Goal: Information Seeking & Learning: Understand process/instructions

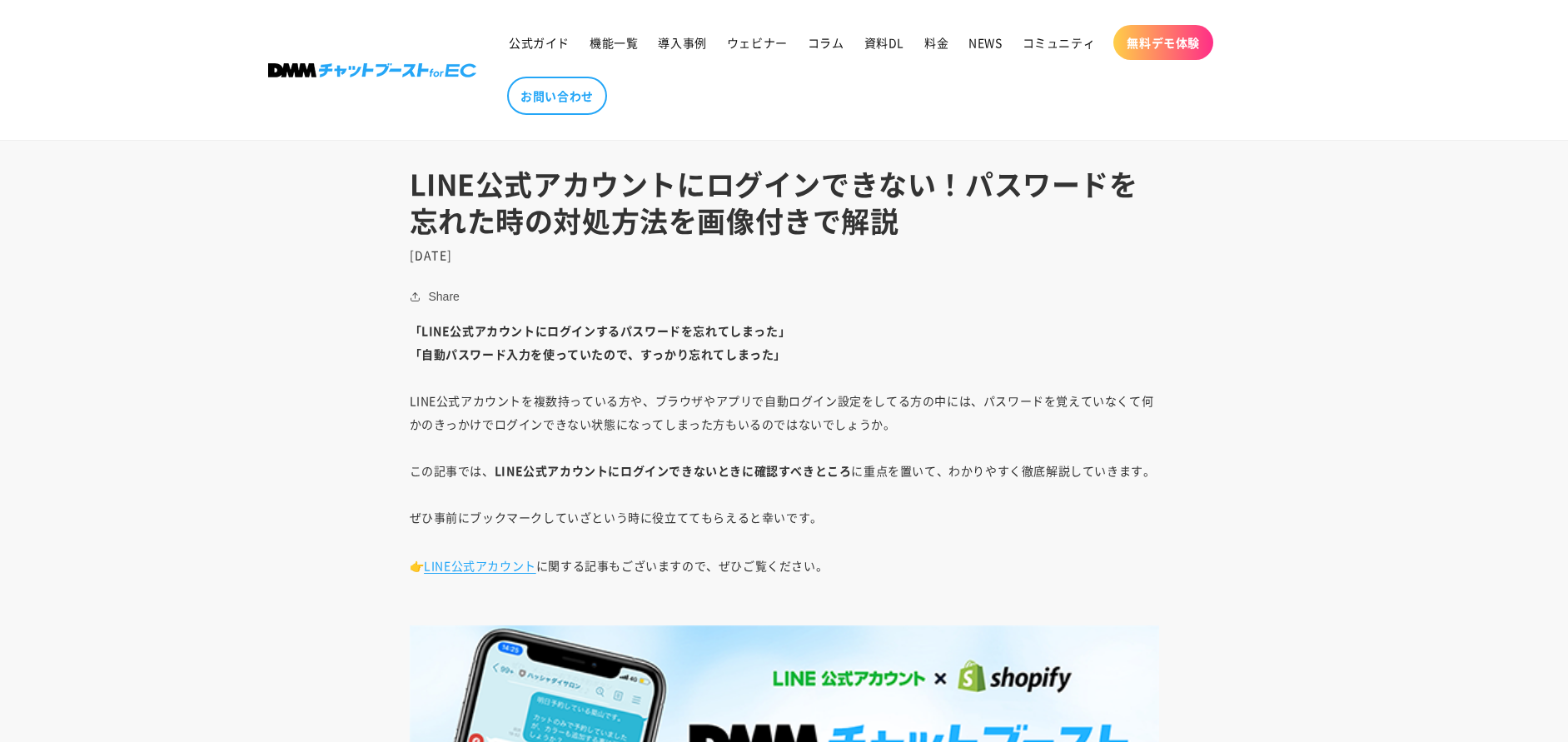
scroll to position [867, 0]
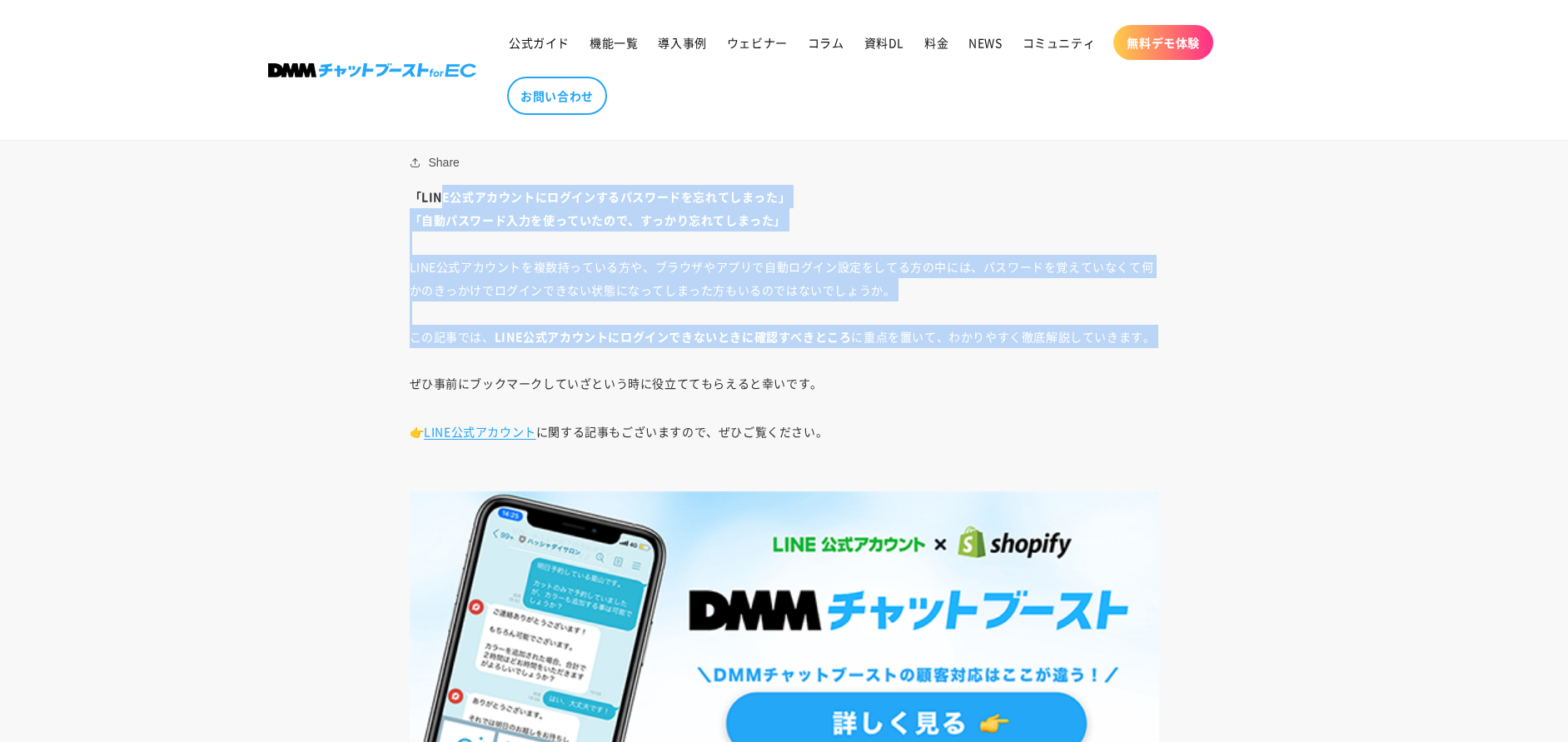
drag, startPoint x: 441, startPoint y: 190, endPoint x: 875, endPoint y: 368, distance: 469.1
click at [875, 368] on p "「LINE公式アカウントにログインするパスワードを忘れてしまった」 「自動パスワード入力を使っていたので、すっかり忘れてしまった」 LINE公式アカウントを複…" at bounding box center [784, 290] width 749 height 209
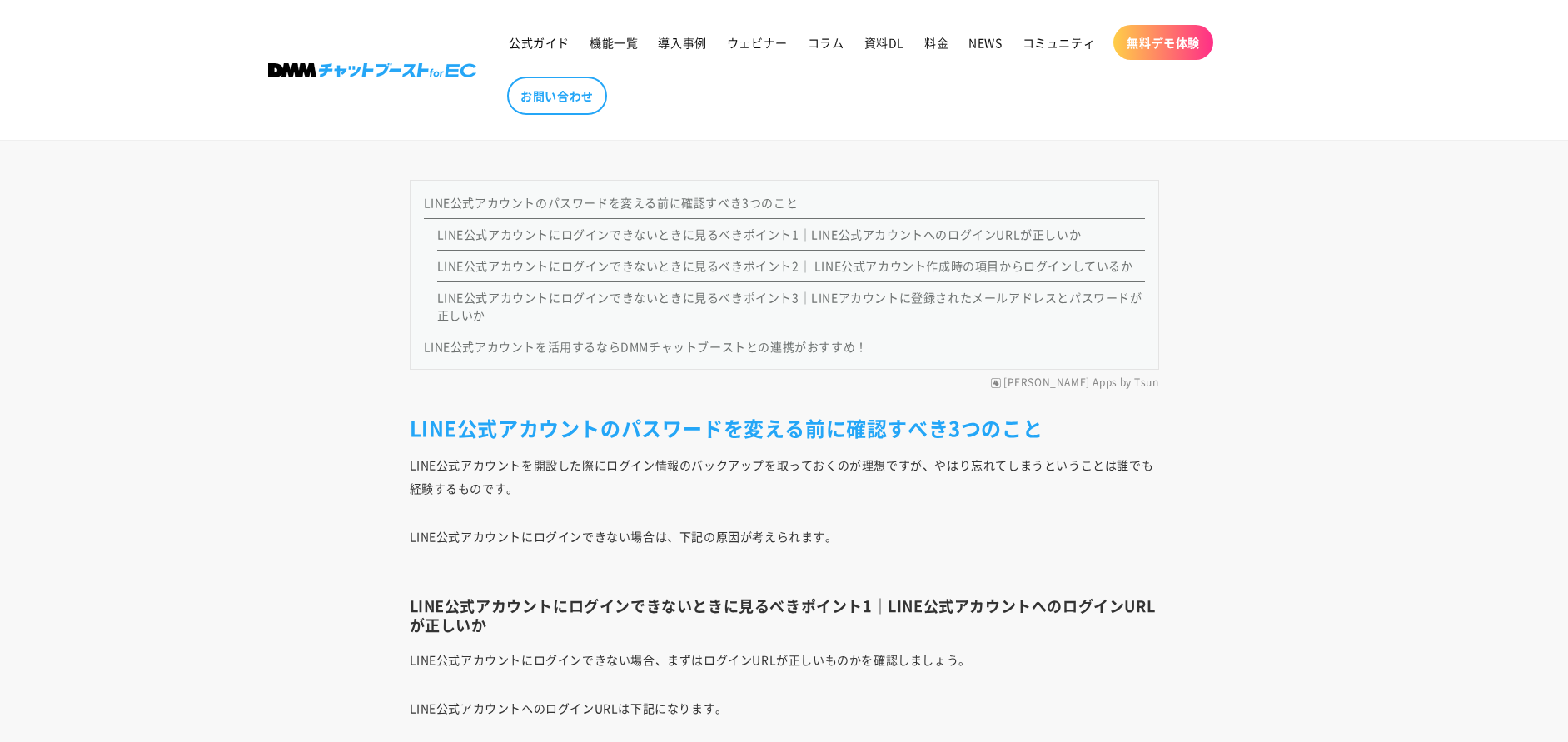
scroll to position [1562, 0]
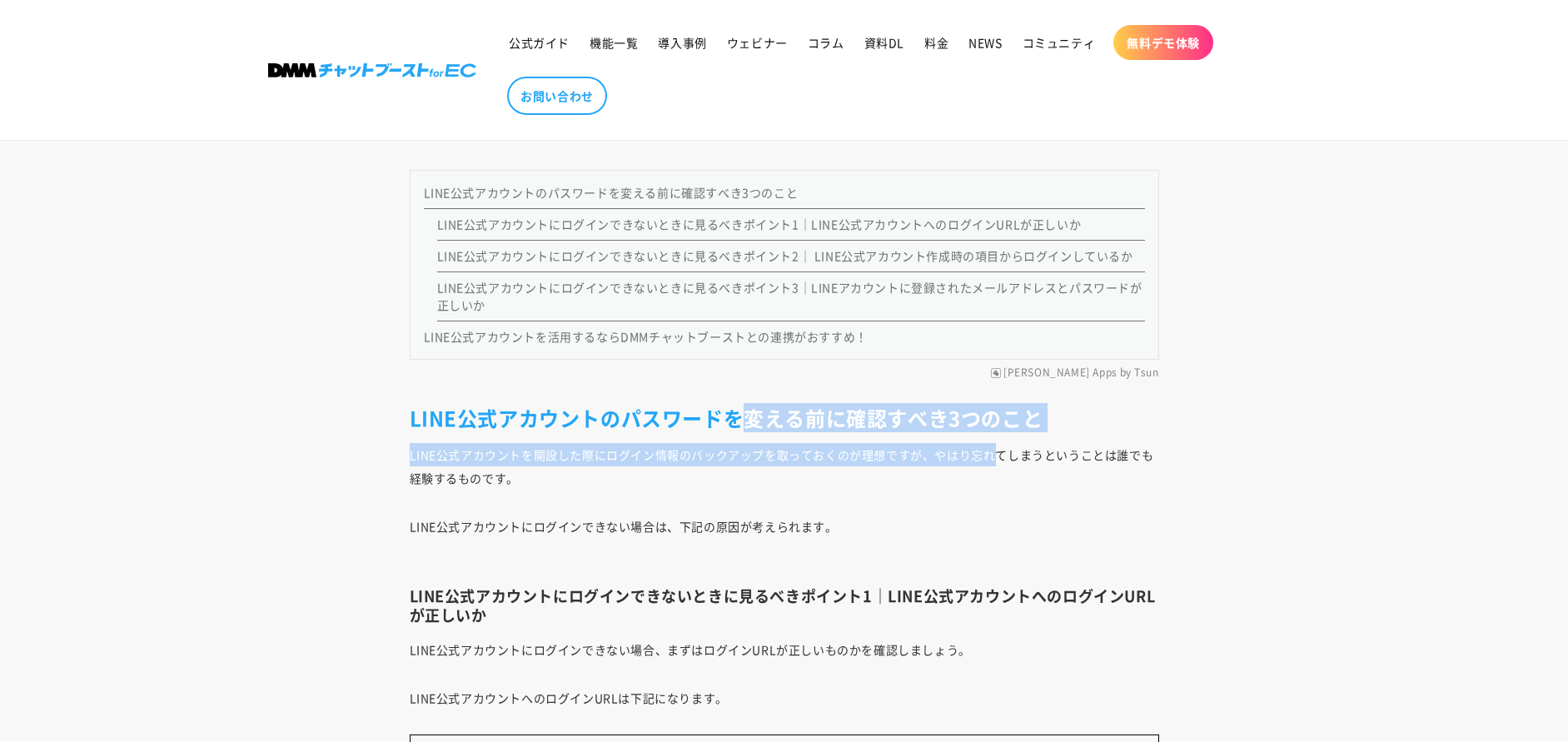
drag, startPoint x: 744, startPoint y: 414, endPoint x: 974, endPoint y: 459, distance: 234.4
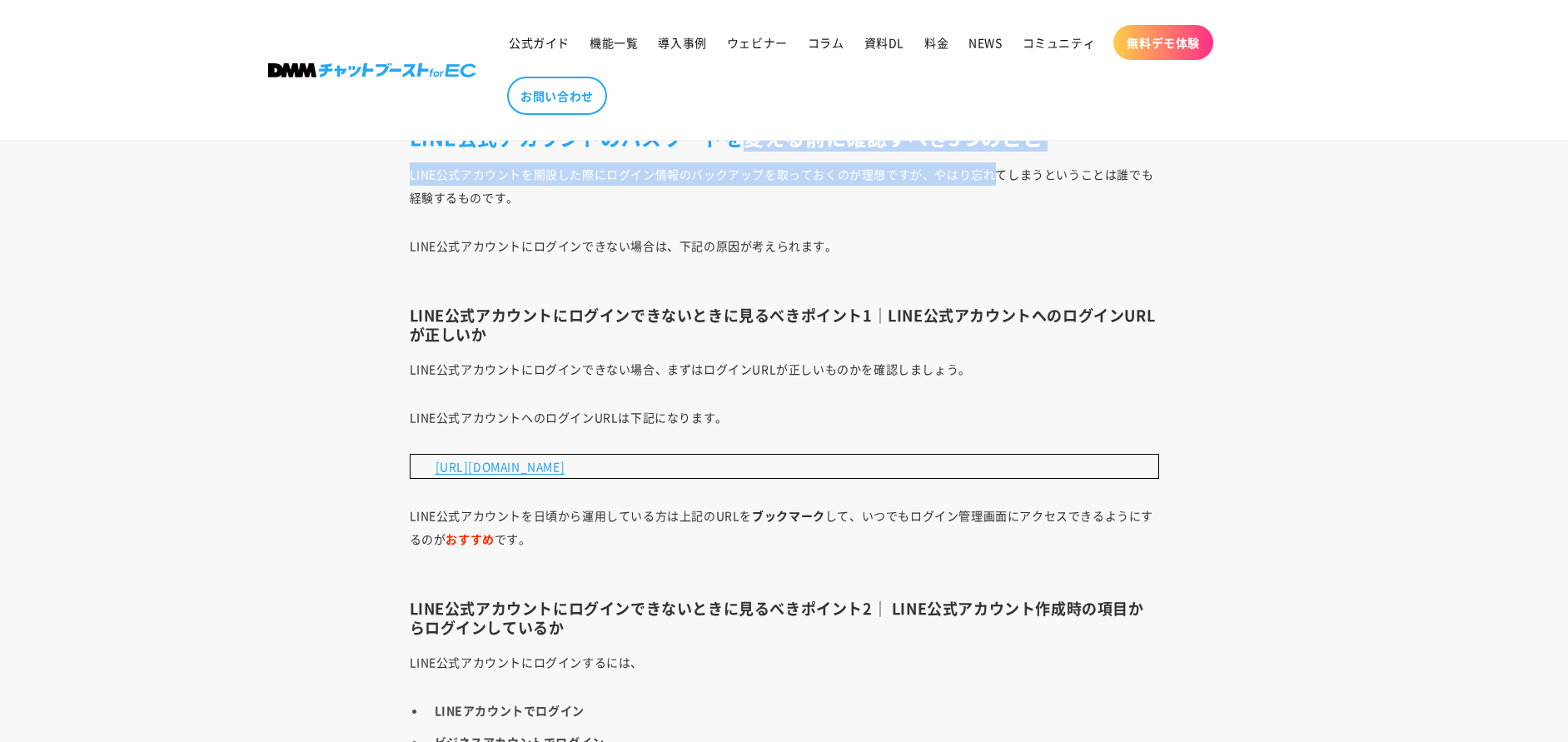
scroll to position [1854, 0]
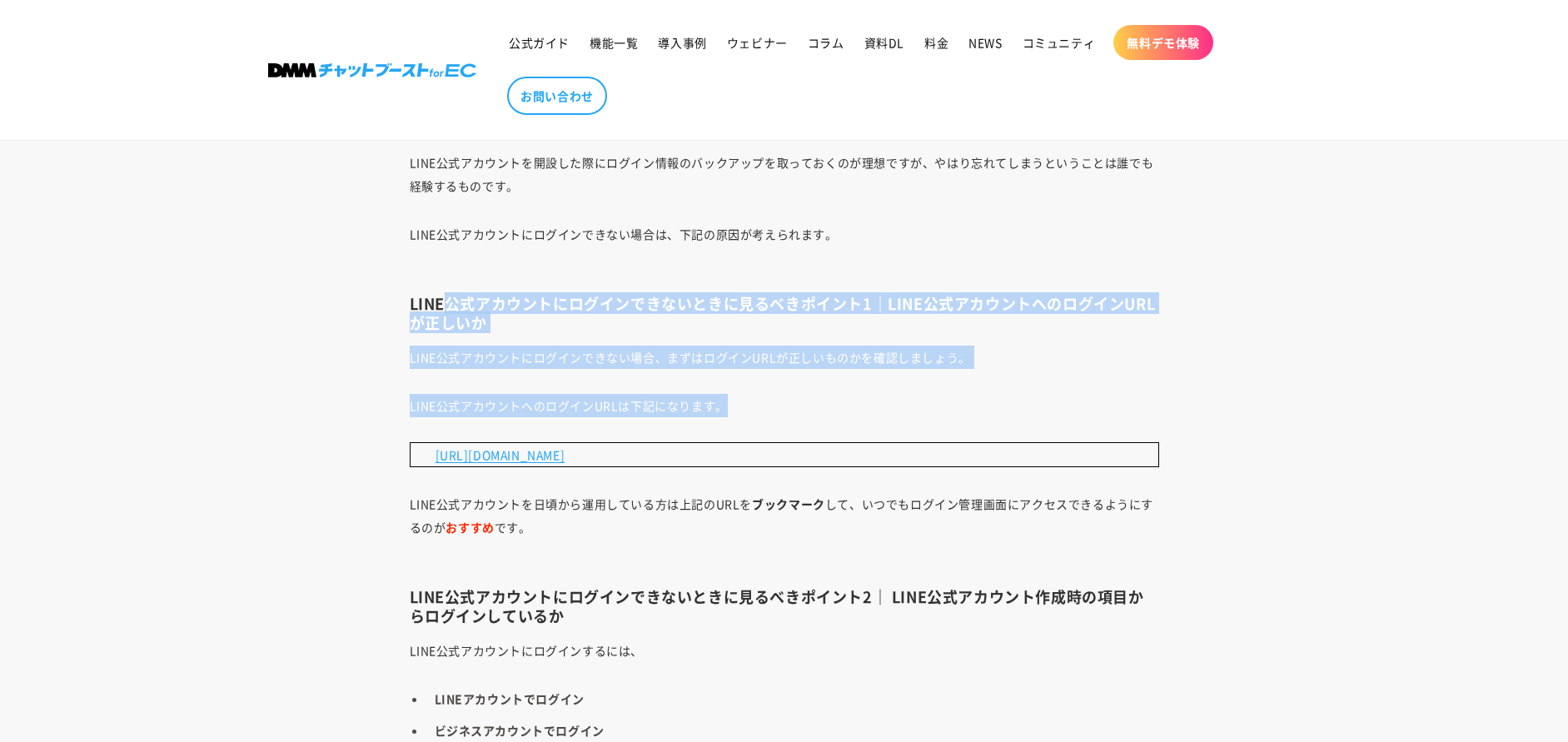
drag, startPoint x: 567, startPoint y: 313, endPoint x: 827, endPoint y: 404, distance: 275.5
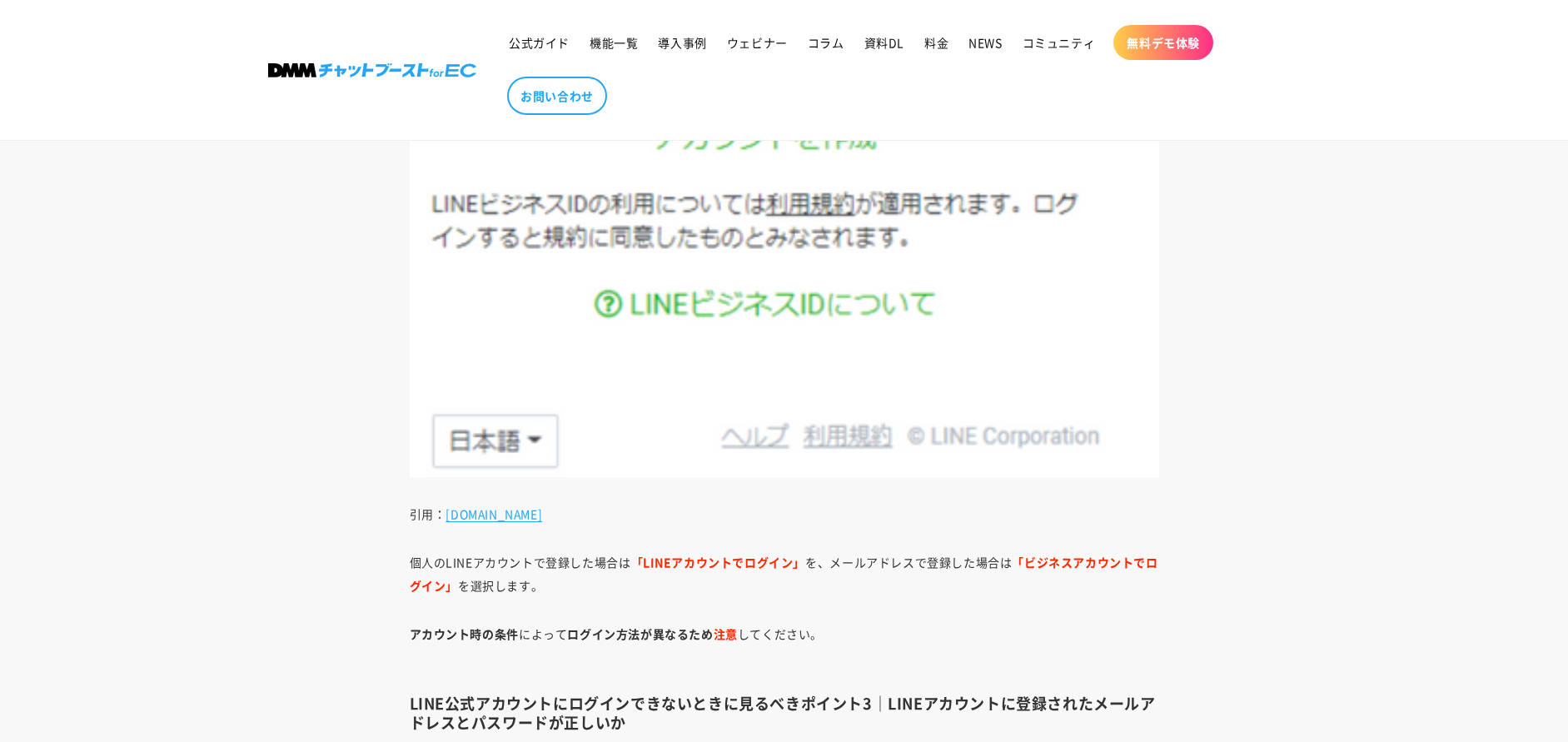
scroll to position [3417, 0]
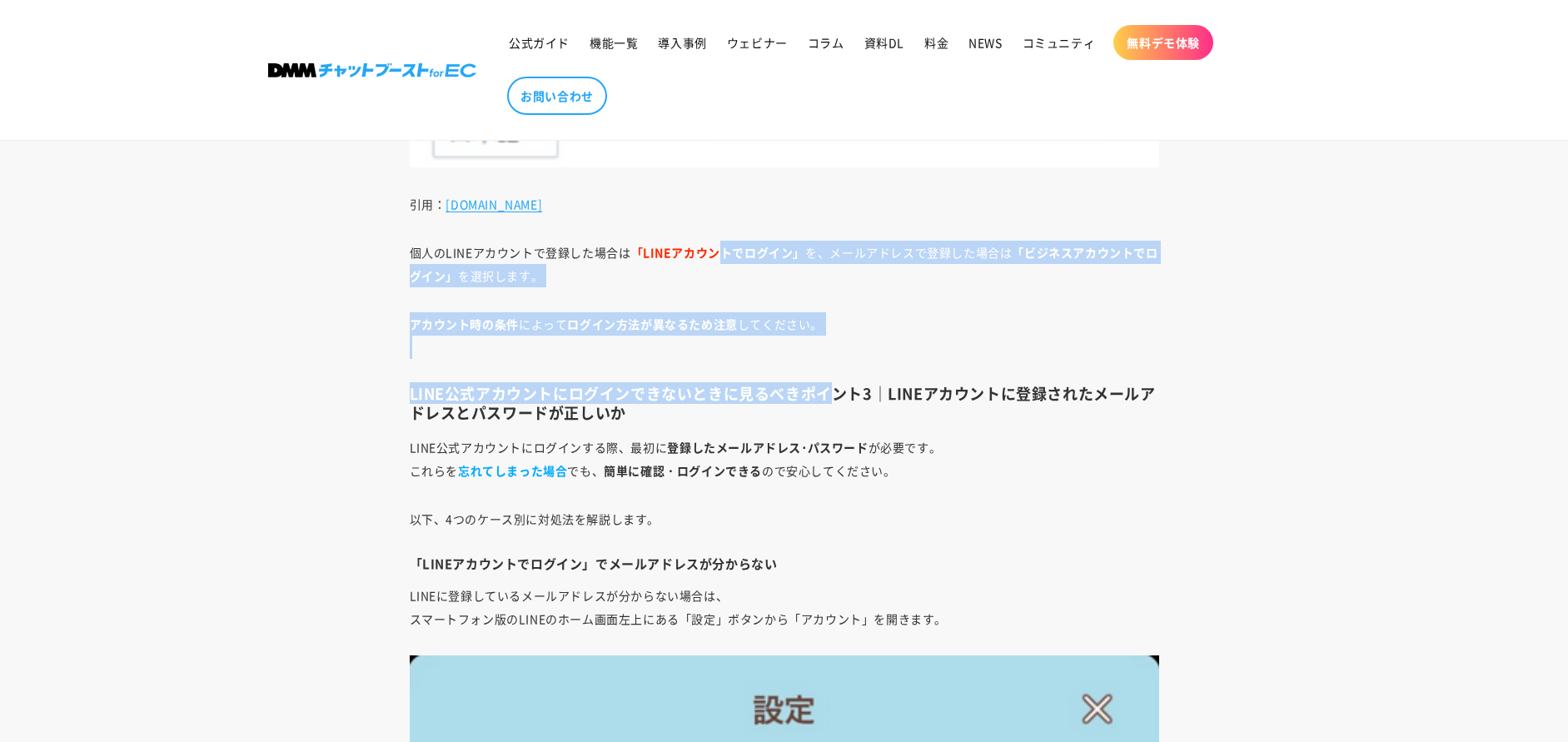
drag, startPoint x: 720, startPoint y: 250, endPoint x: 840, endPoint y: 387, distance: 182.1
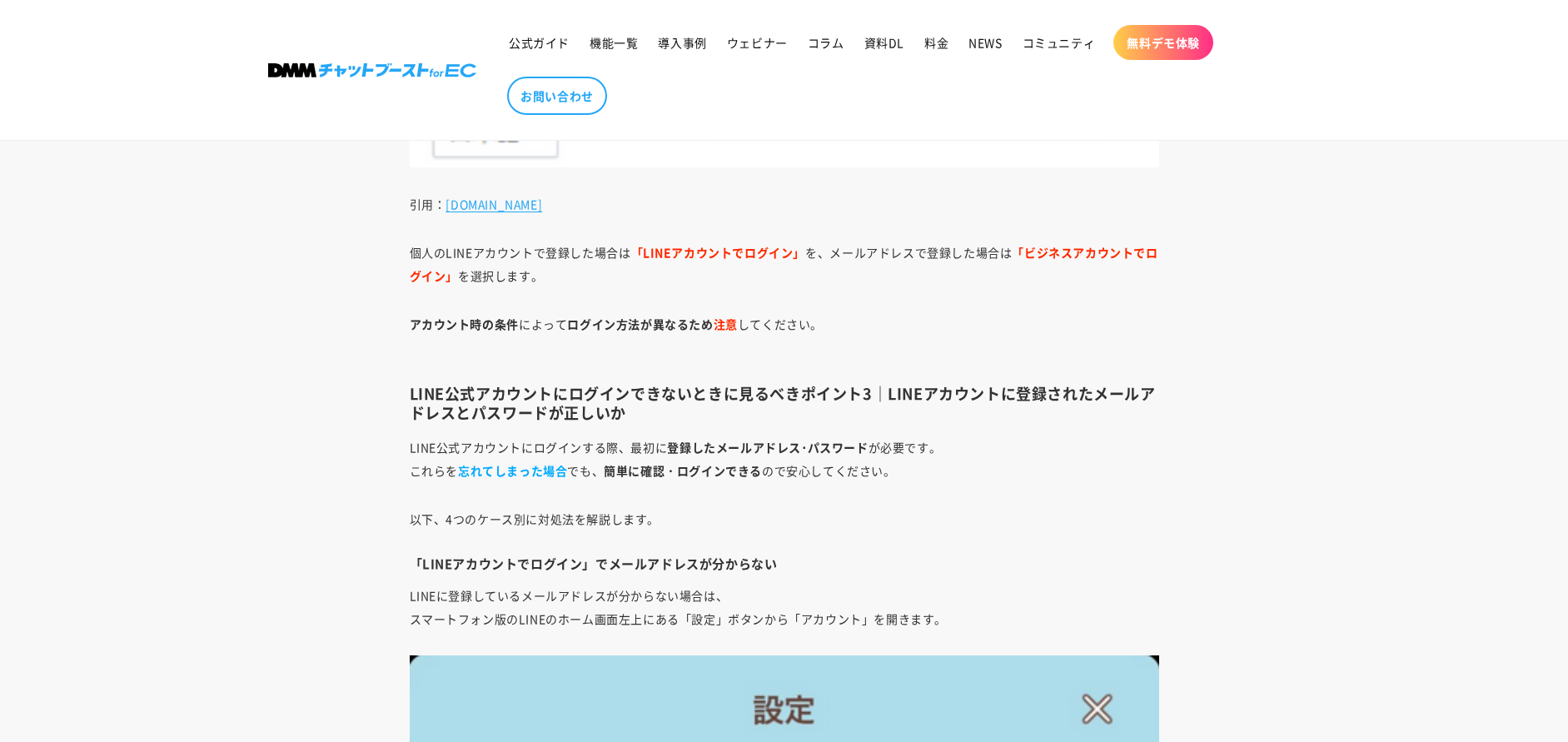
click at [923, 394] on h3 "LINE公式アカウントにログインできないときに見るべきポイント3｜LINEアカウントに登録されたメールアドレスとパスワードが正しいか" at bounding box center [784, 403] width 749 height 39
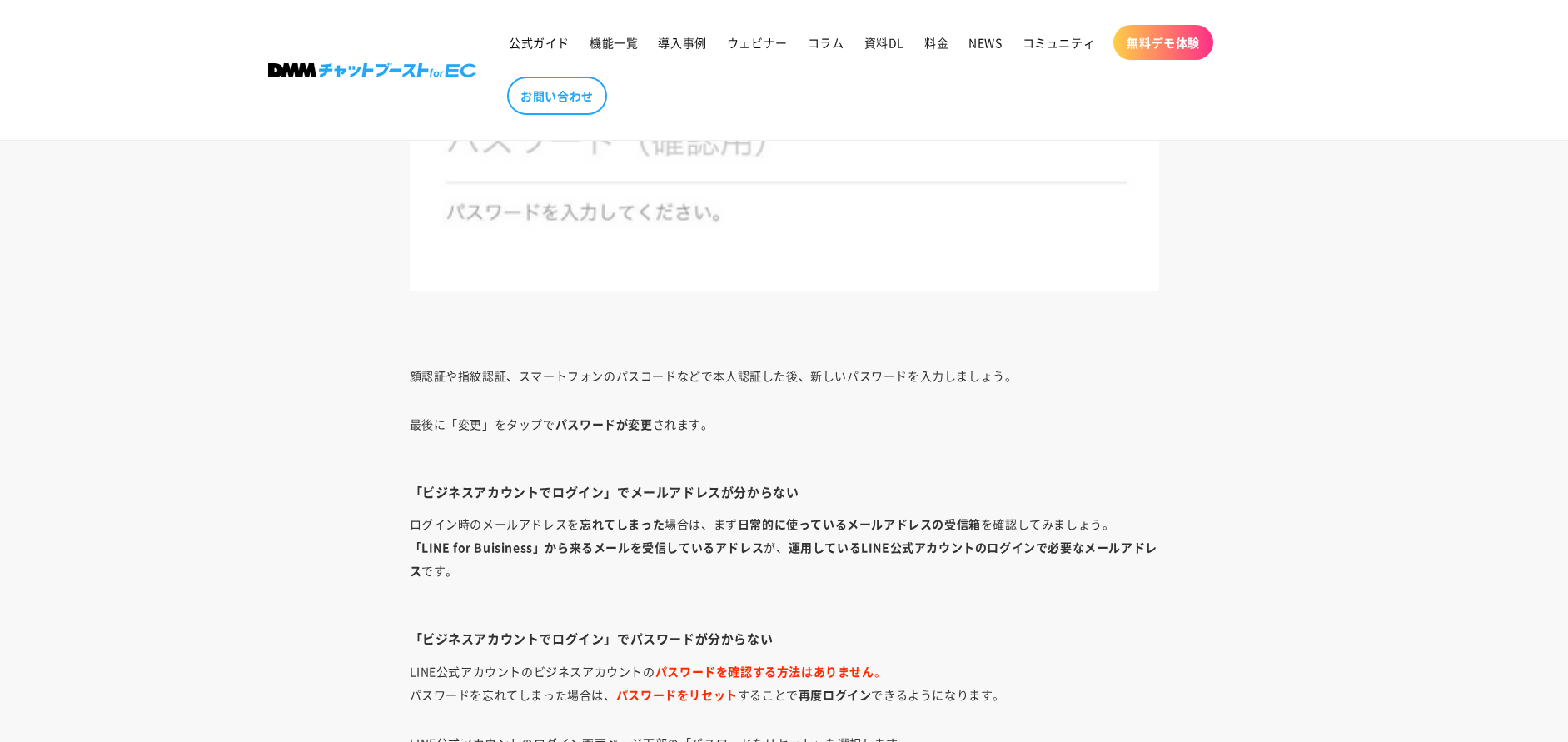
scroll to position [7342, 0]
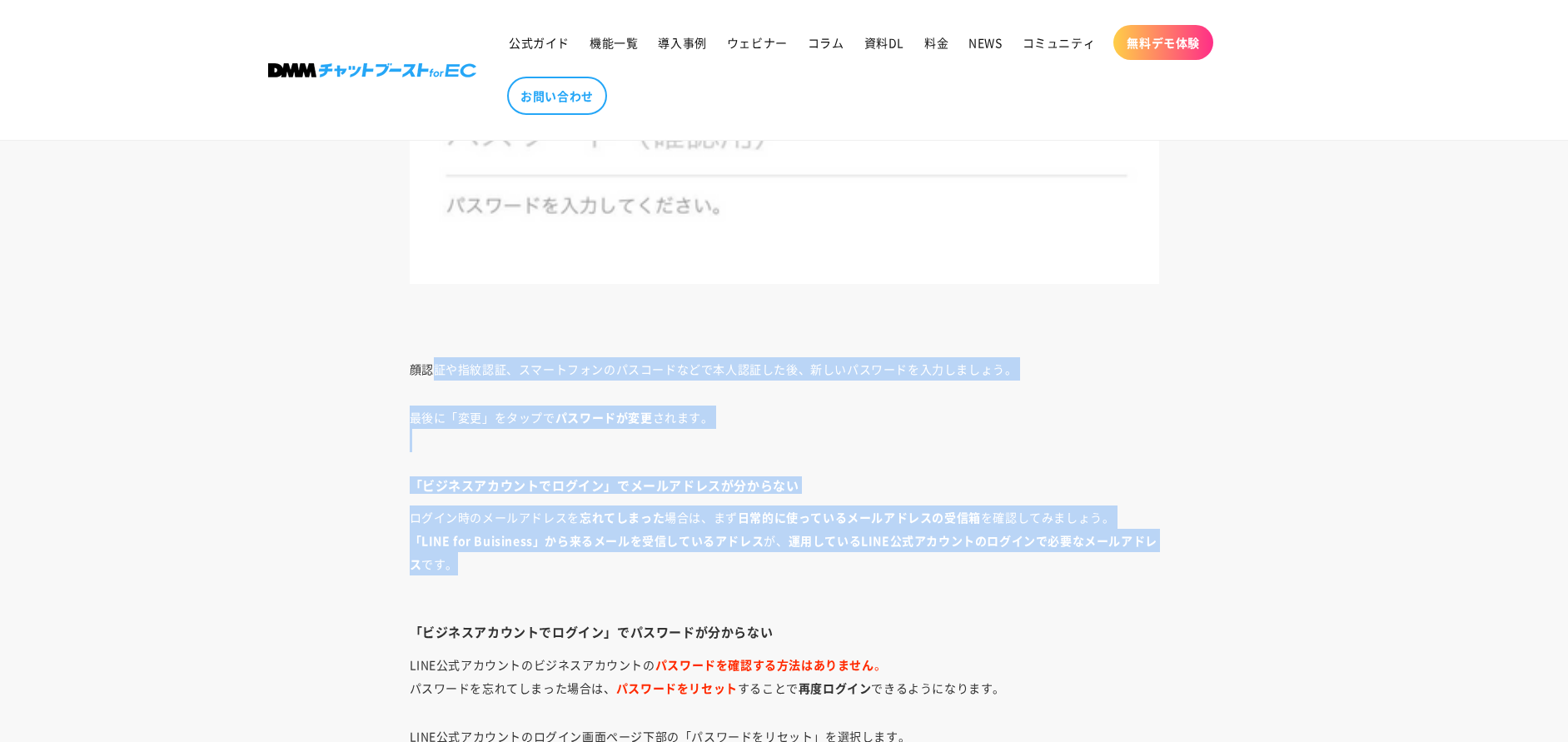
drag, startPoint x: 439, startPoint y: 366, endPoint x: 989, endPoint y: 476, distance: 560.9
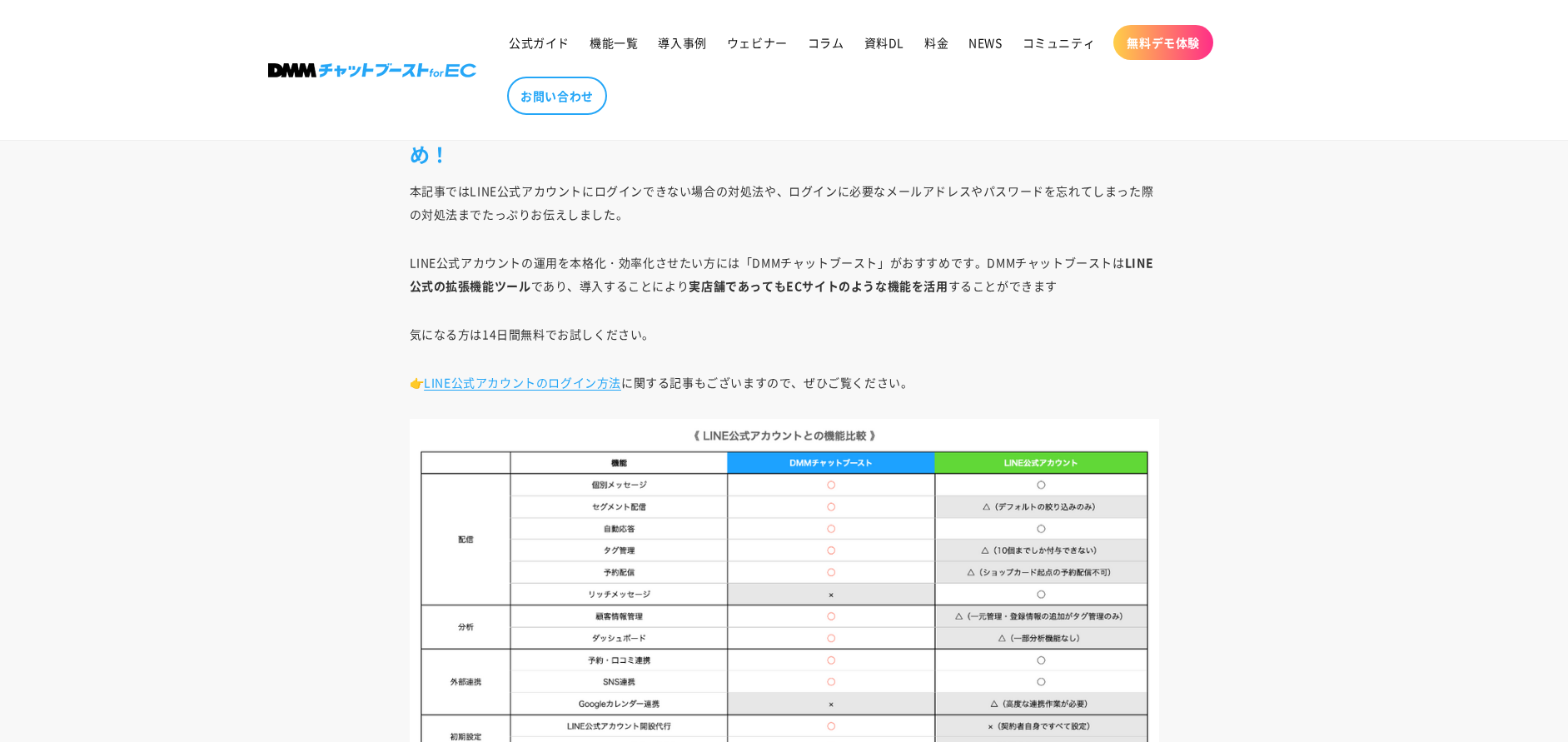
scroll to position [10766, 0]
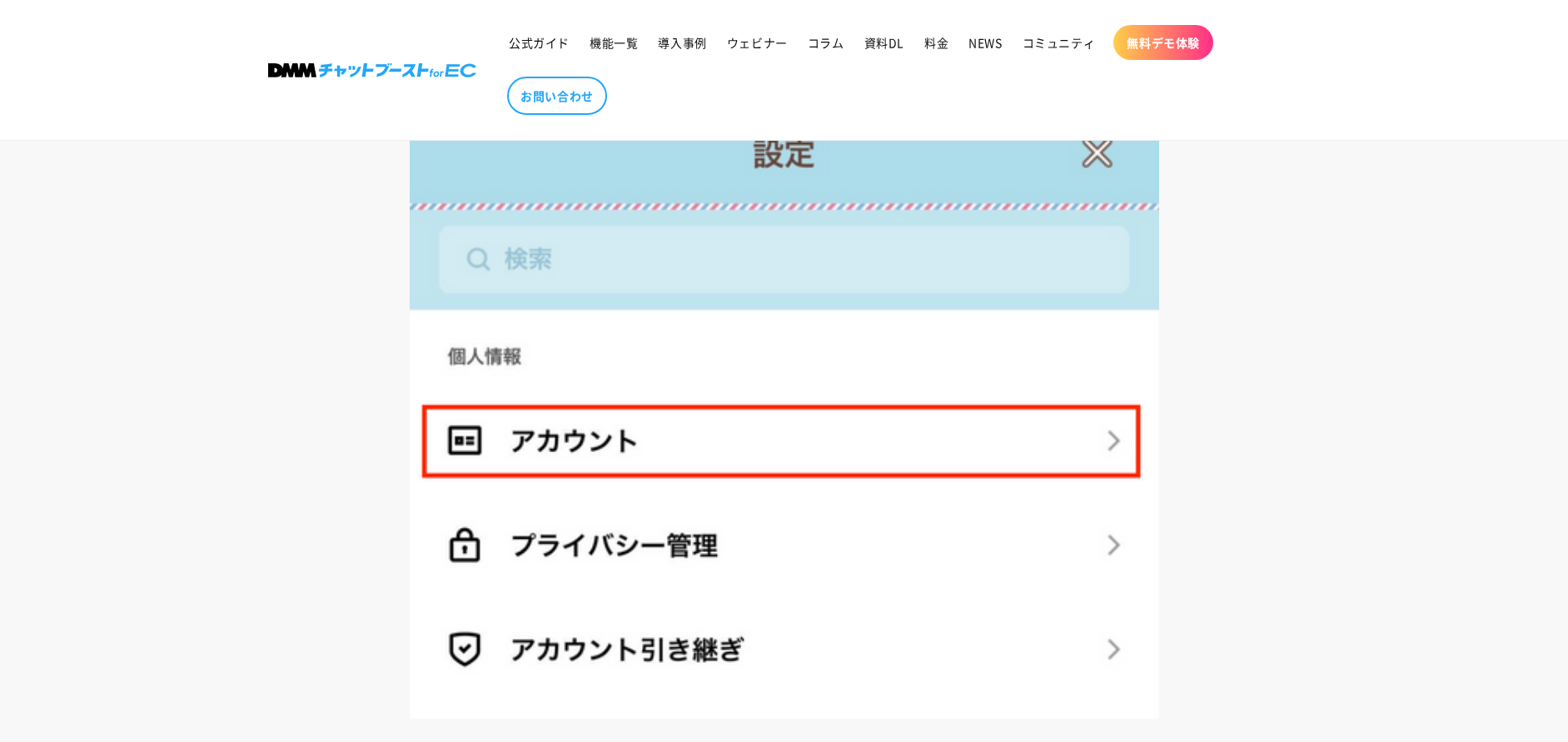
scroll to position [5559, 0]
